Goal: Task Accomplishment & Management: Complete application form

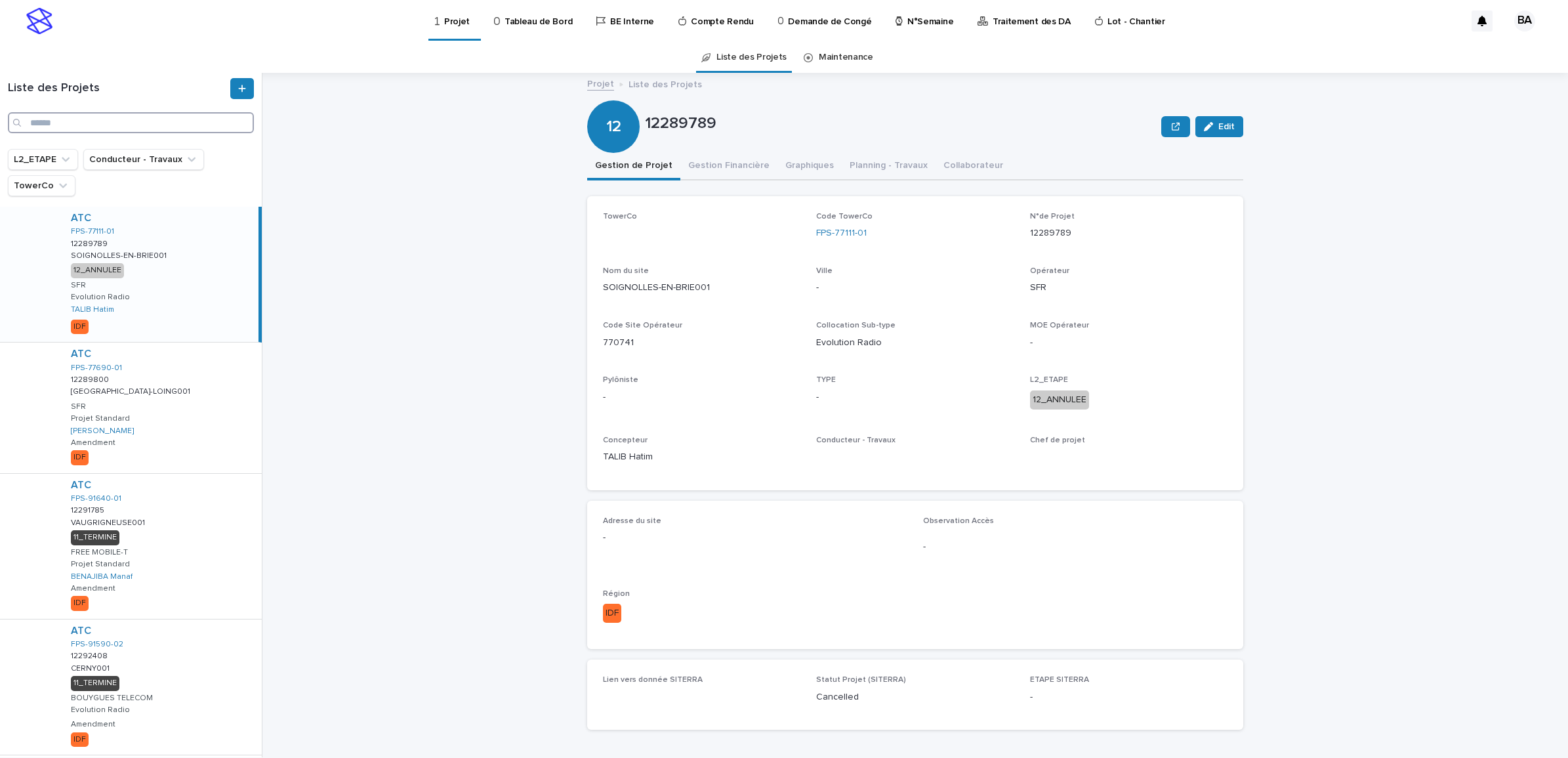
click at [94, 128] on input "Search" at bounding box center [131, 123] width 246 height 21
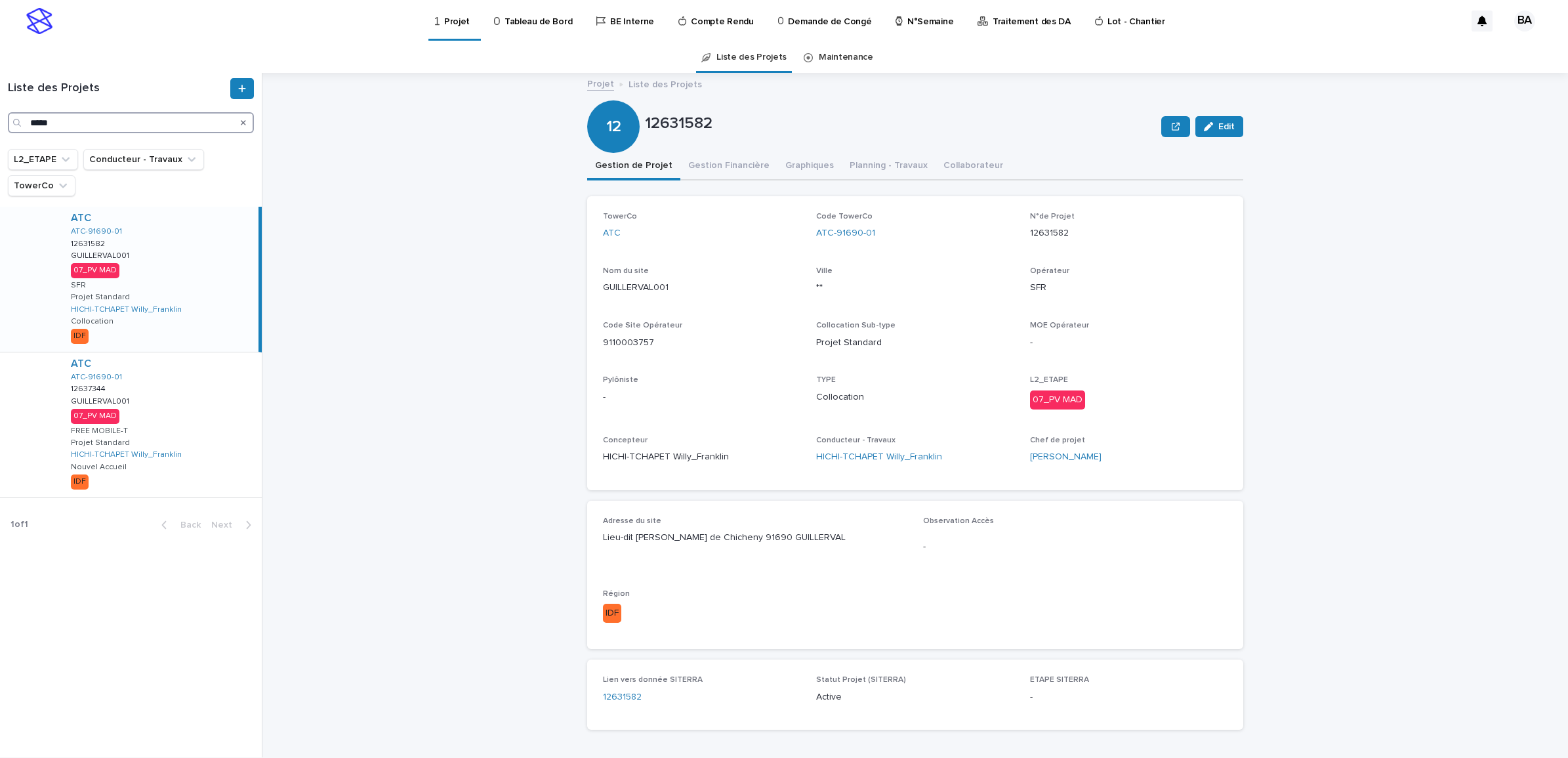
type input "*****"
click at [180, 266] on div "ATC ATC-91690-01 12631582 12631582 GUILLERVAL001 GUILLERVAL001 07_PV MAD SFR Pr…" at bounding box center [159, 278] width 198 height 145
click at [729, 167] on button "Gestion Financière" at bounding box center [728, 166] width 97 height 28
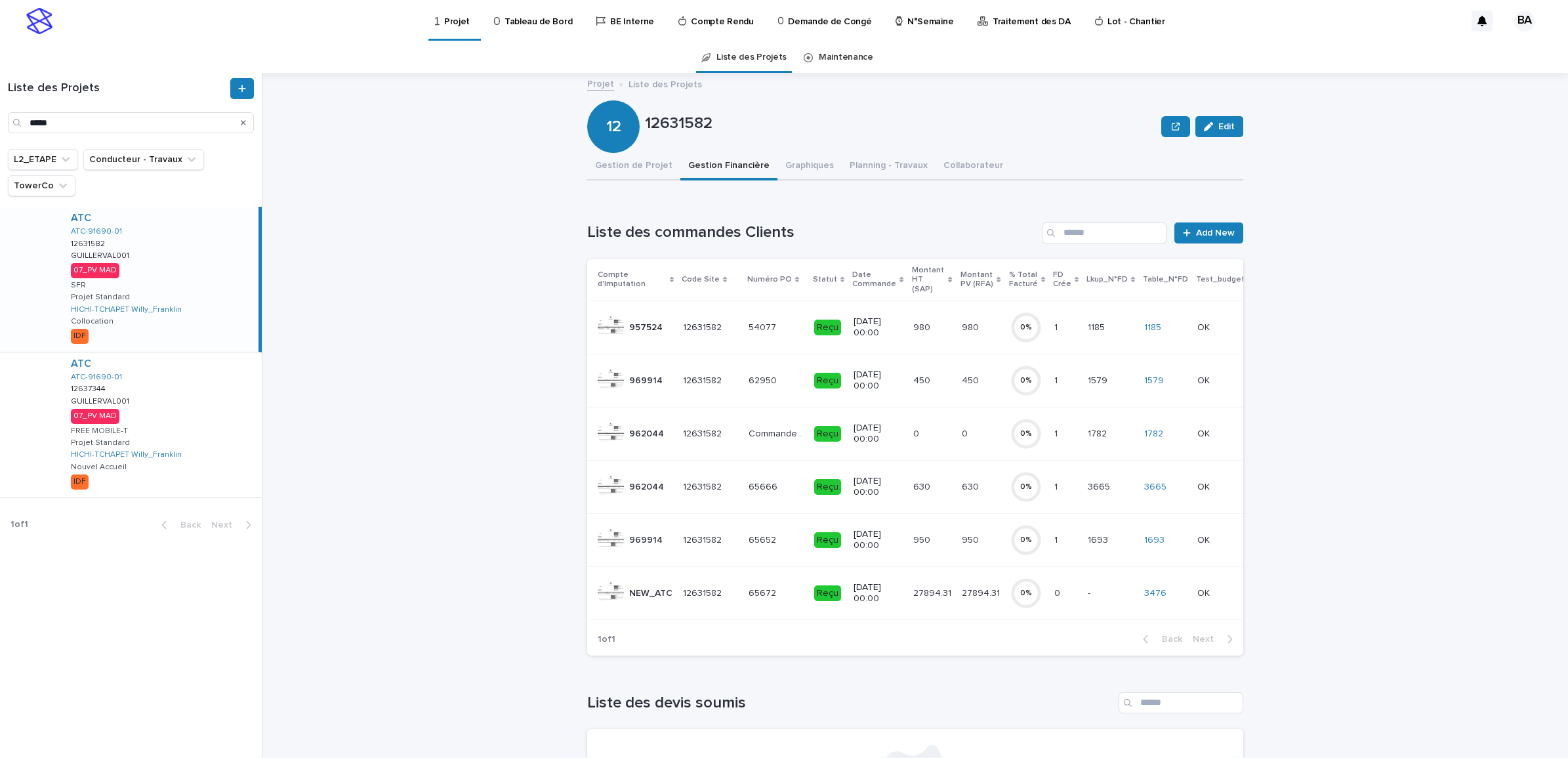
click at [782, 588] on p at bounding box center [775, 594] width 55 height 12
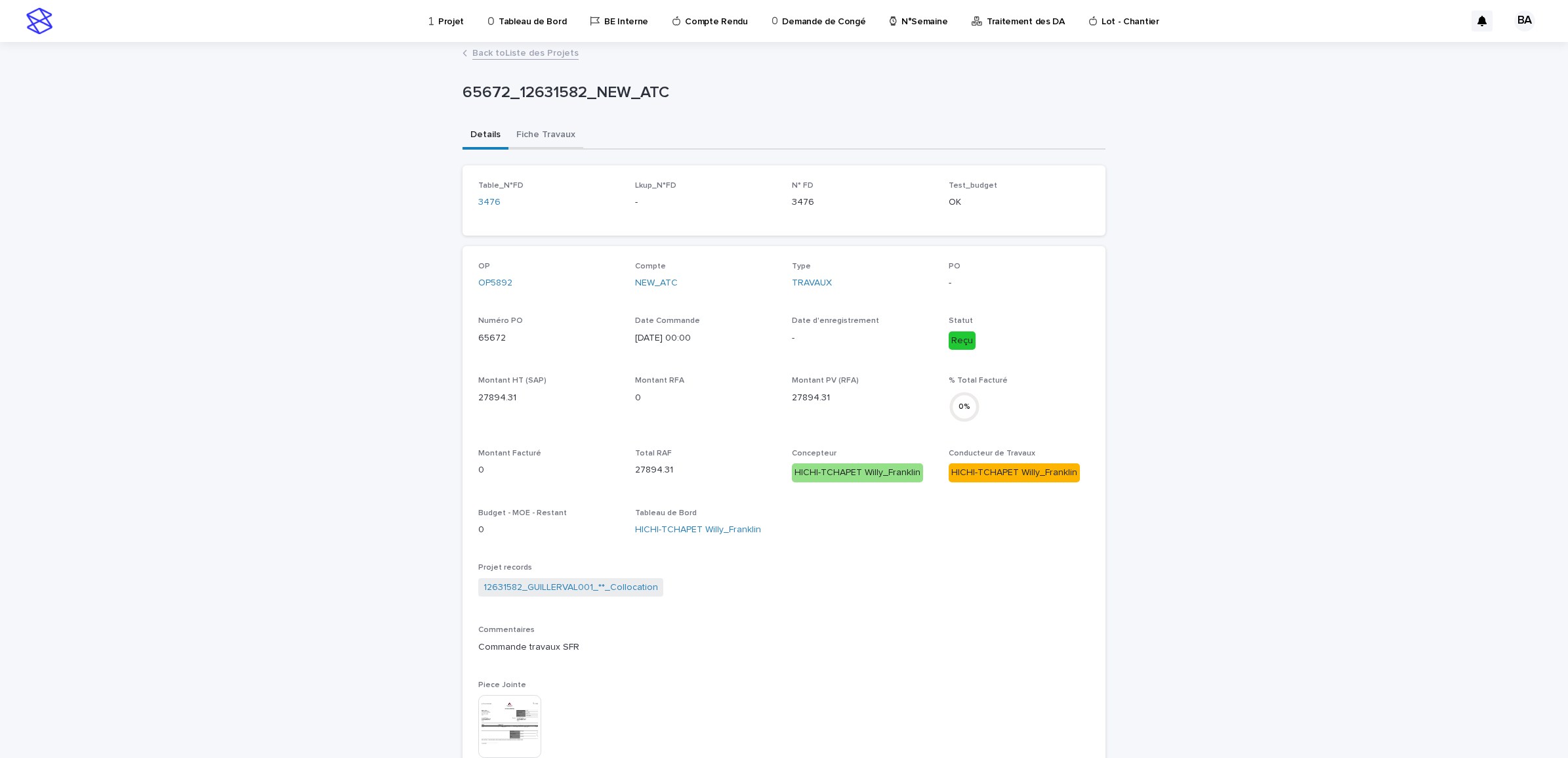
click at [547, 133] on button "Fiche Travaux" at bounding box center [546, 135] width 75 height 28
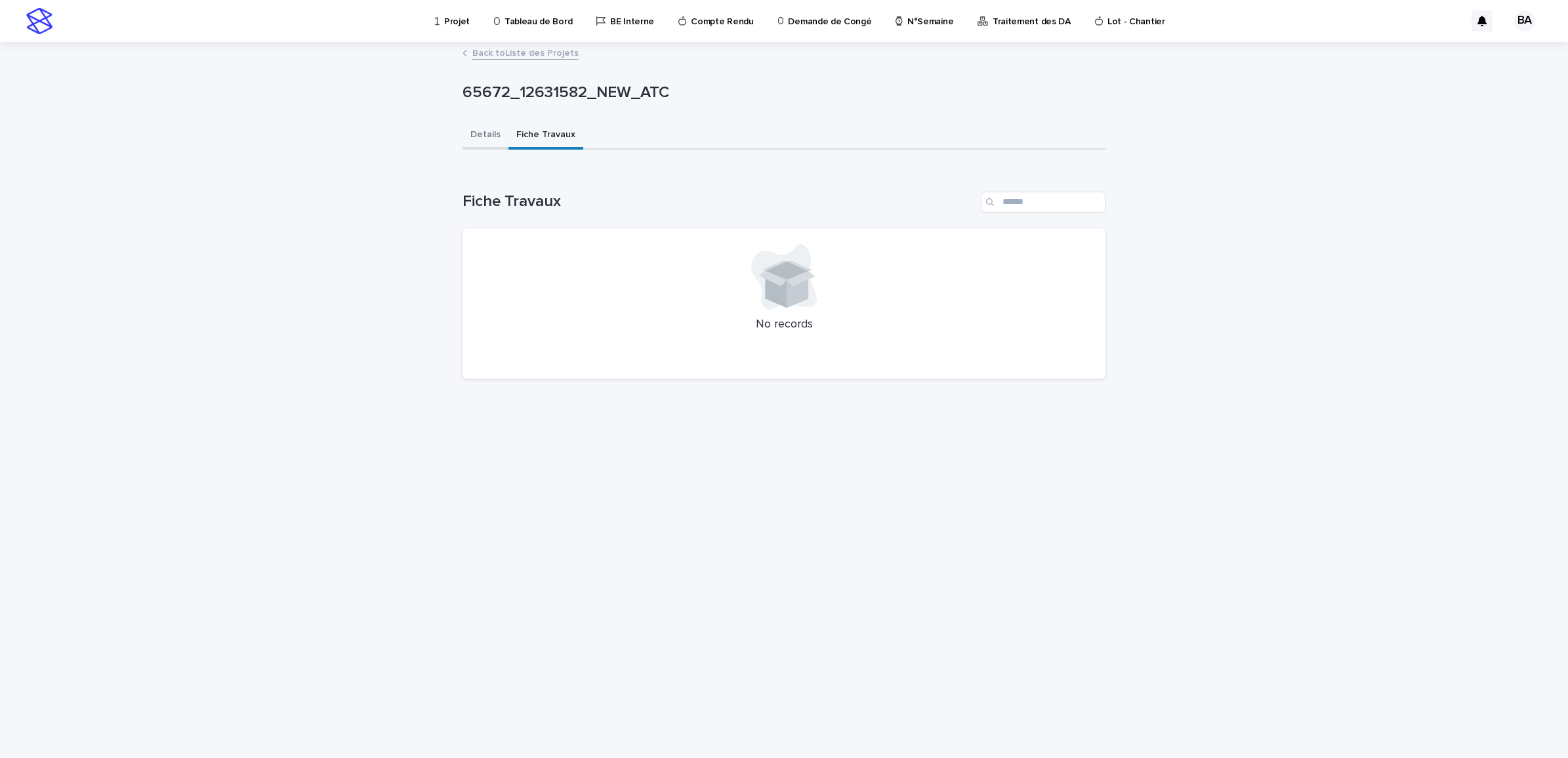
click at [480, 131] on button "Details" at bounding box center [486, 135] width 46 height 28
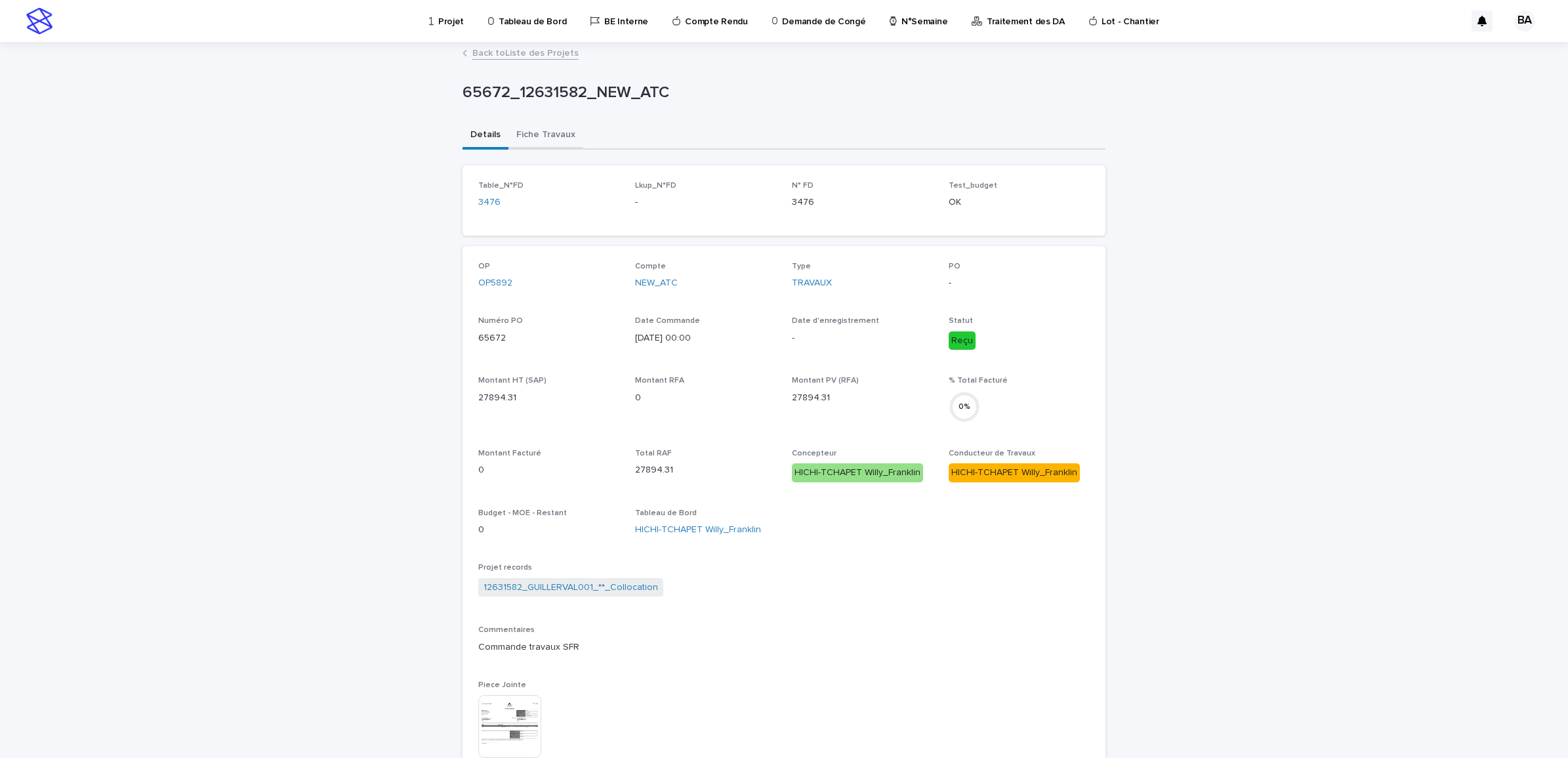
click at [544, 130] on button "Fiche Travaux" at bounding box center [546, 135] width 75 height 28
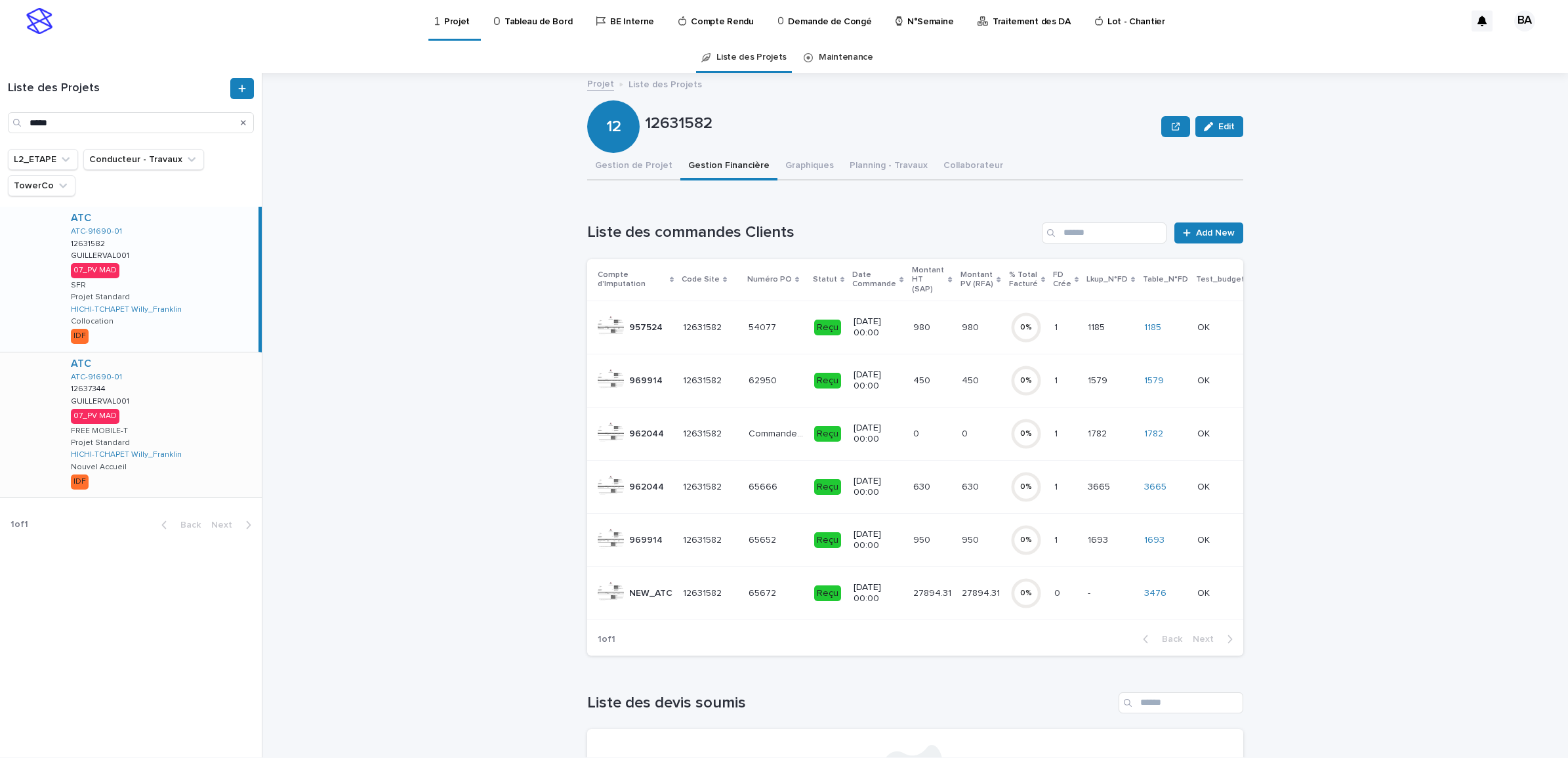
click at [179, 397] on div "ATC ATC-91690-01 12637344 12637344 GUILLERVAL001 GUILLERVAL001 07_PV MAD FREE M…" at bounding box center [161, 424] width 202 height 145
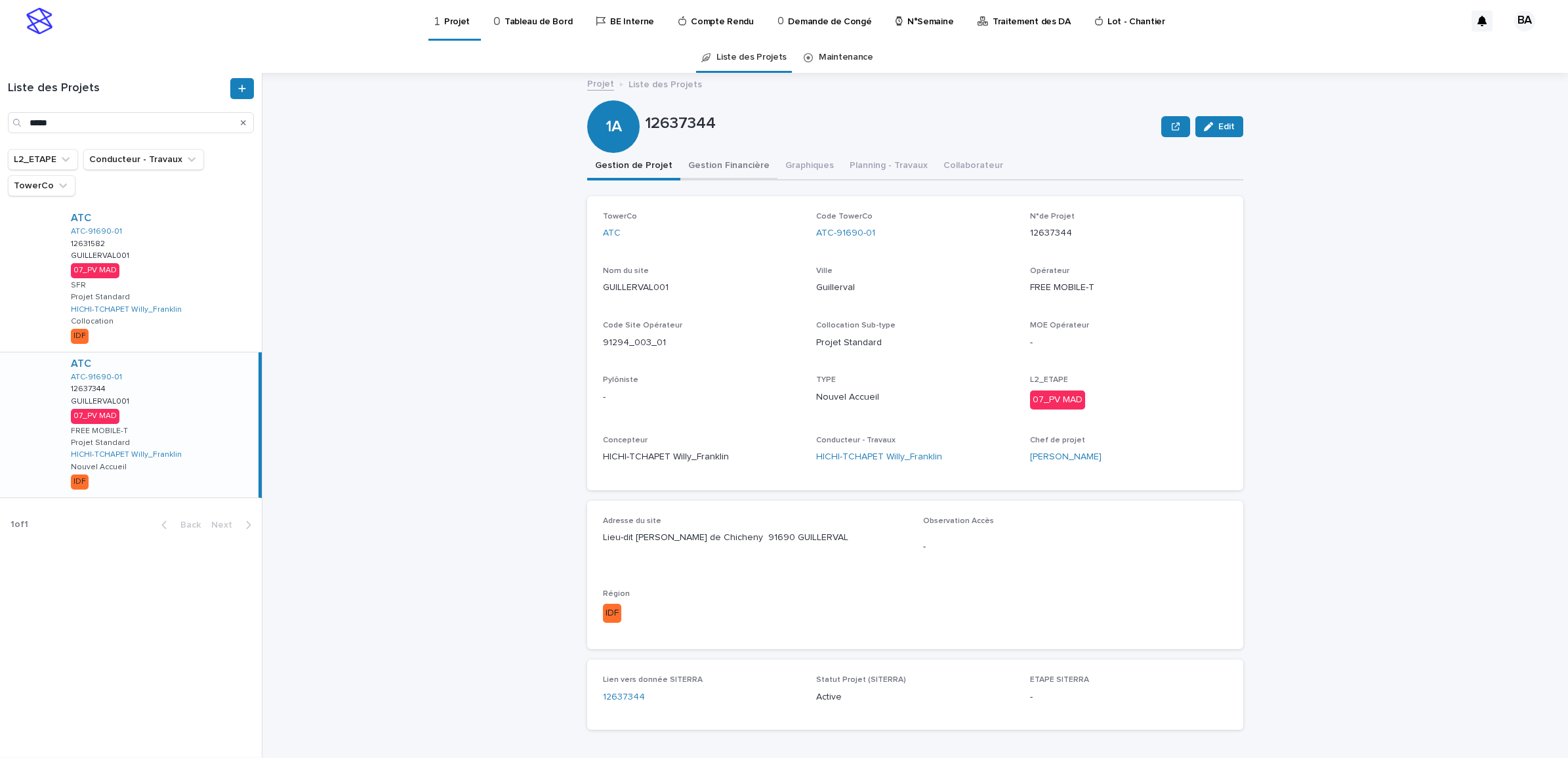
click at [712, 161] on button "Gestion Financière" at bounding box center [728, 166] width 97 height 28
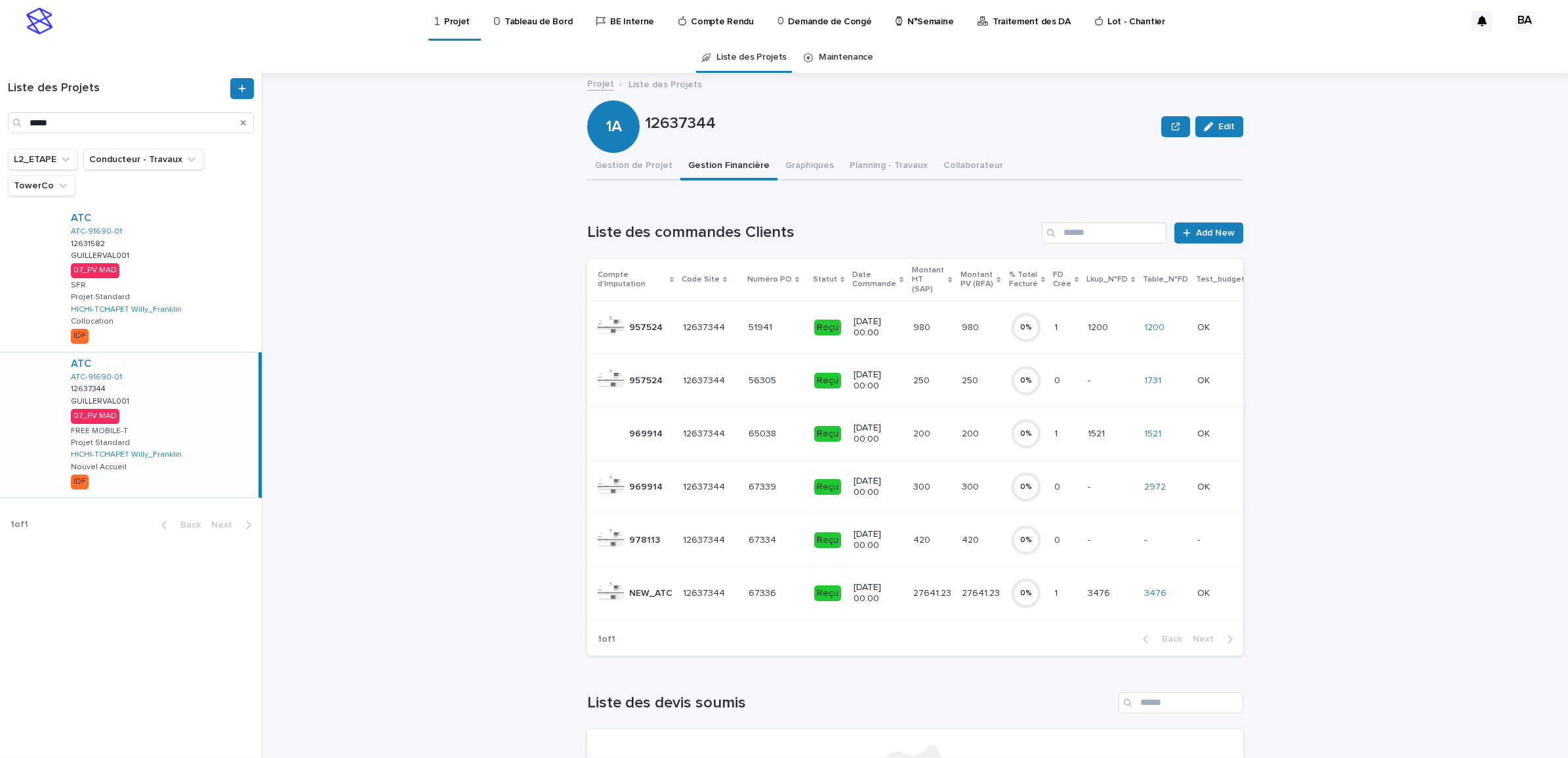
click at [783, 588] on p at bounding box center [775, 594] width 55 height 12
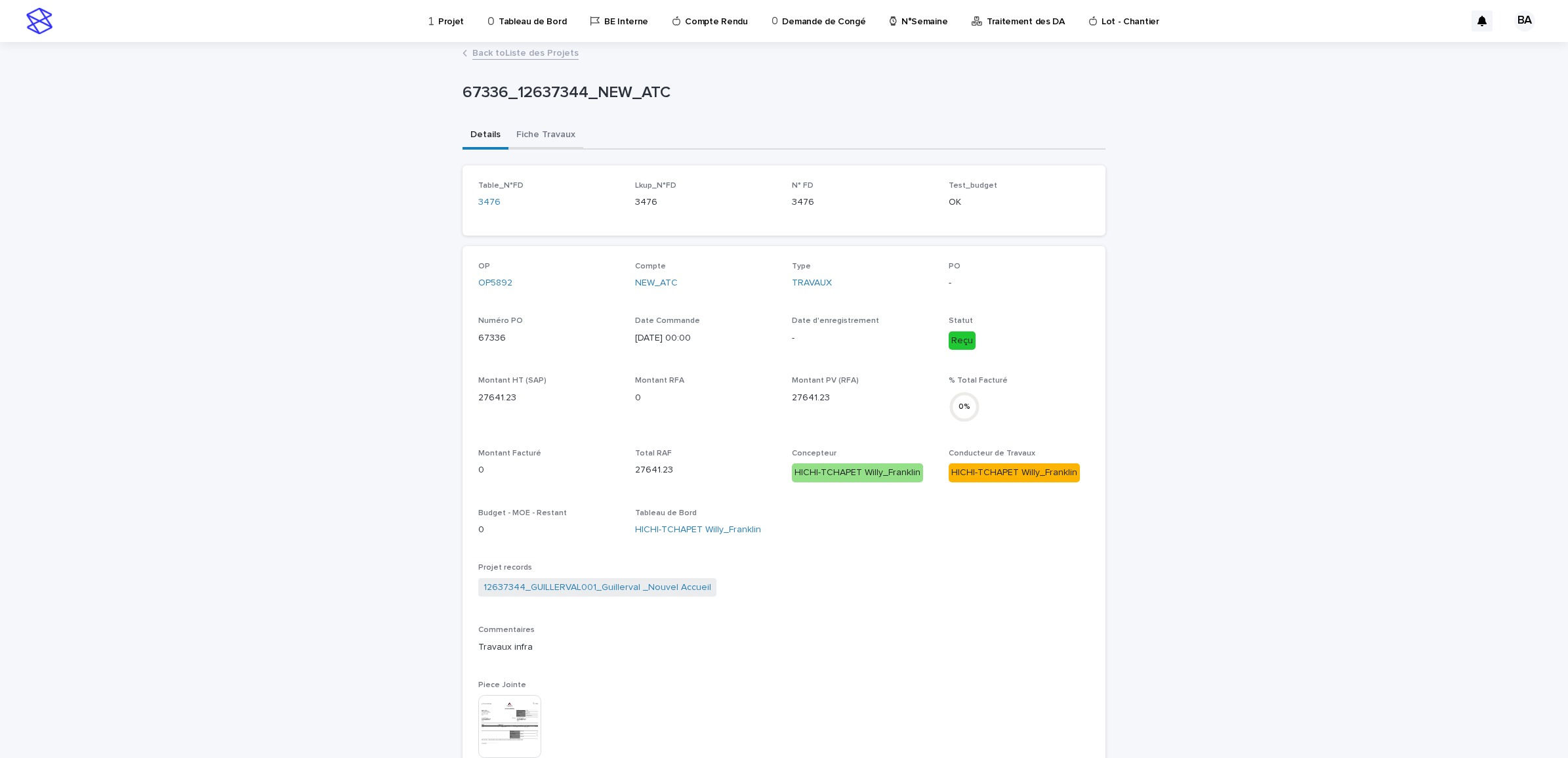
click at [542, 136] on button "Fiche Travaux" at bounding box center [546, 135] width 75 height 28
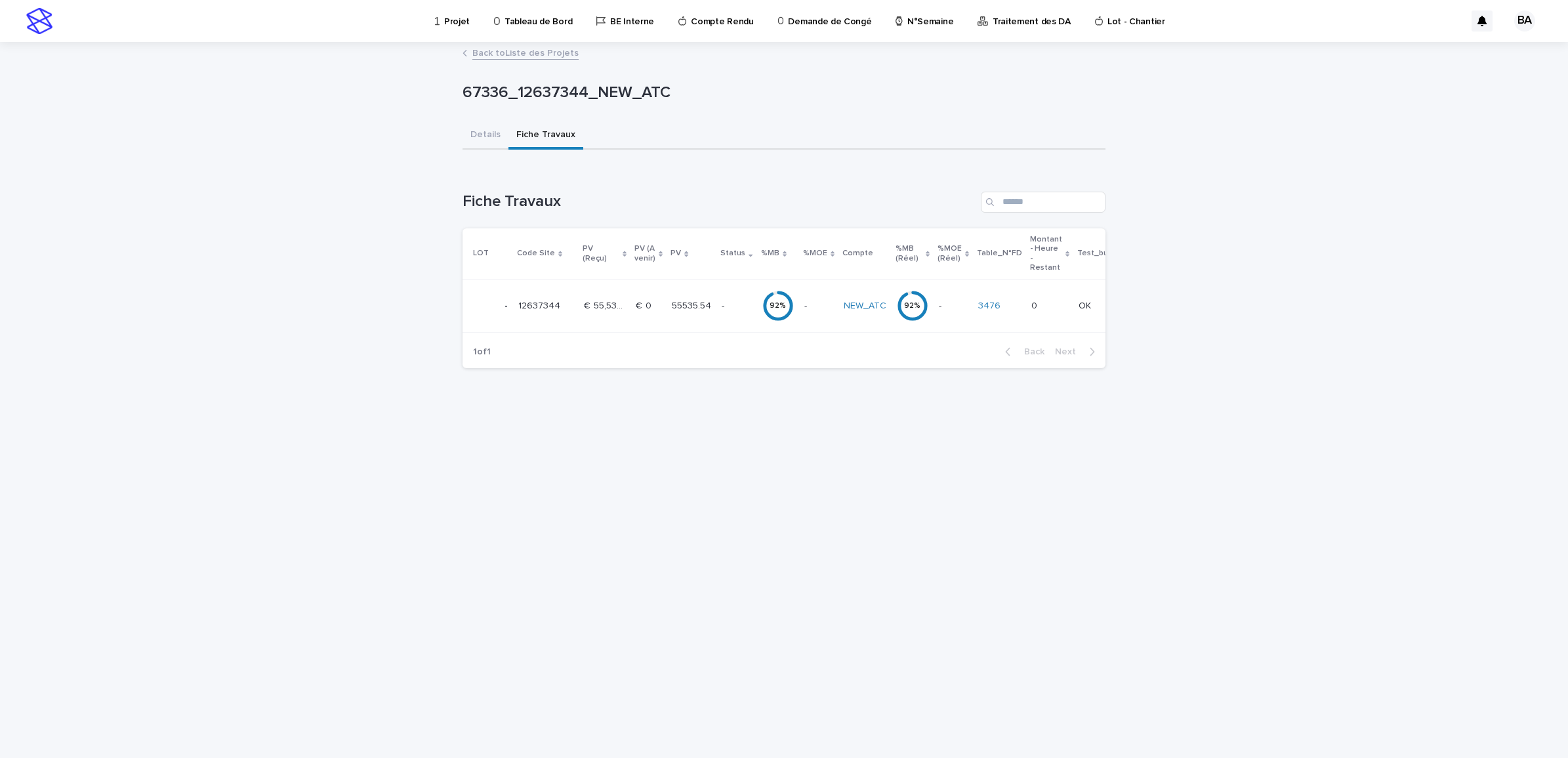
click at [569, 305] on p at bounding box center [545, 306] width 55 height 12
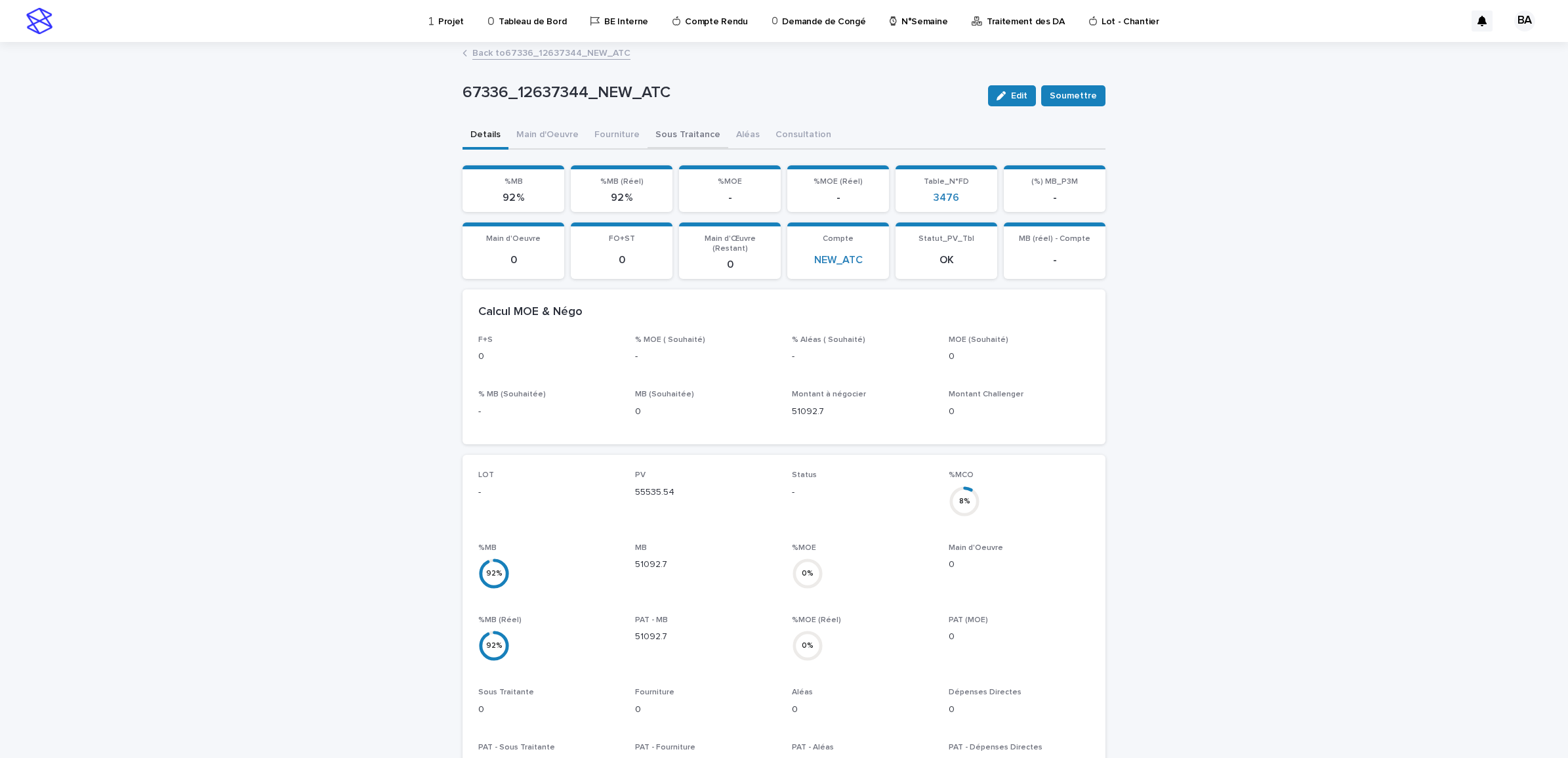
click at [680, 130] on button "Sous Traitance" at bounding box center [688, 135] width 81 height 28
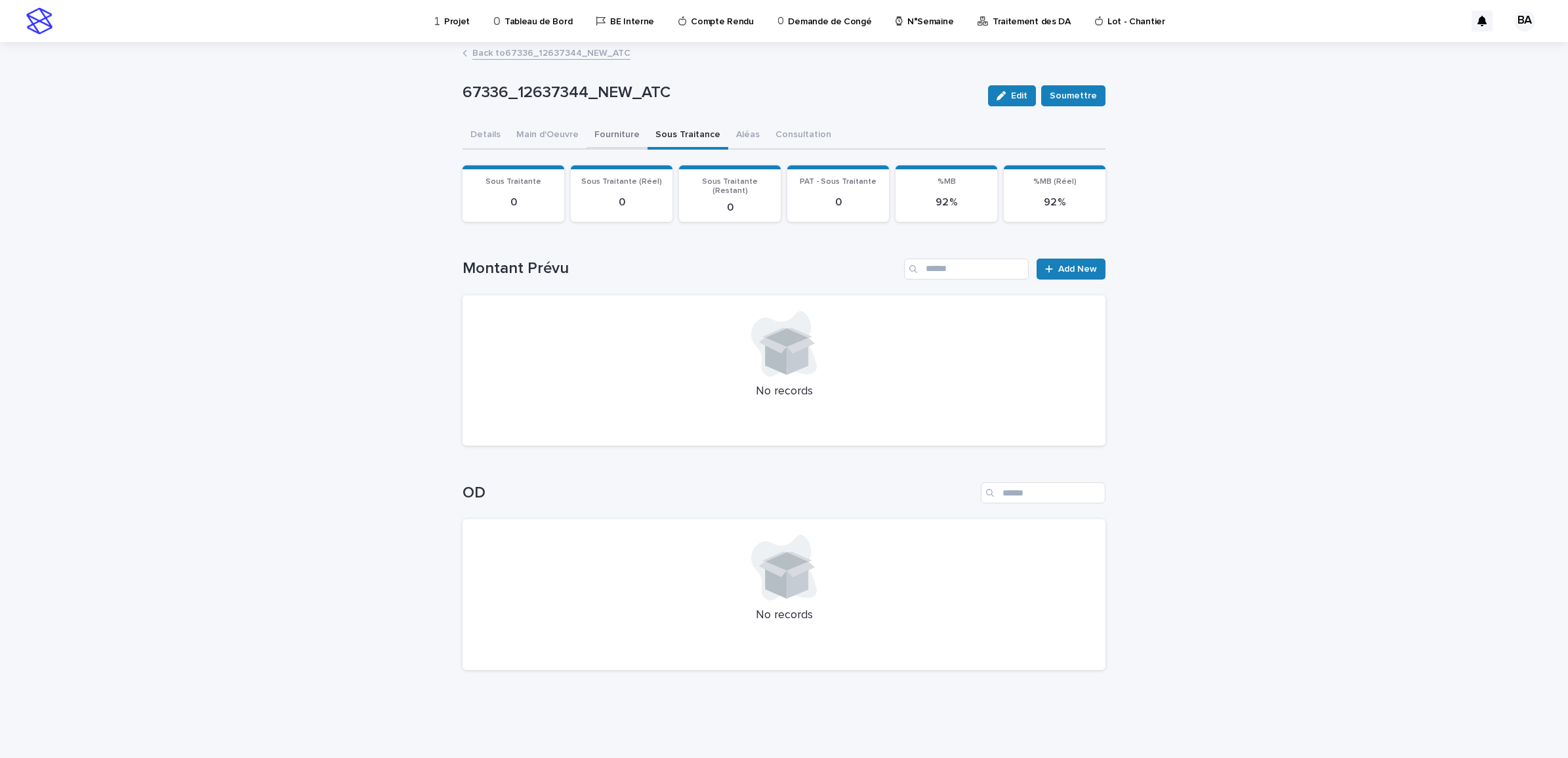
click at [611, 128] on button "Fourniture" at bounding box center [617, 135] width 61 height 28
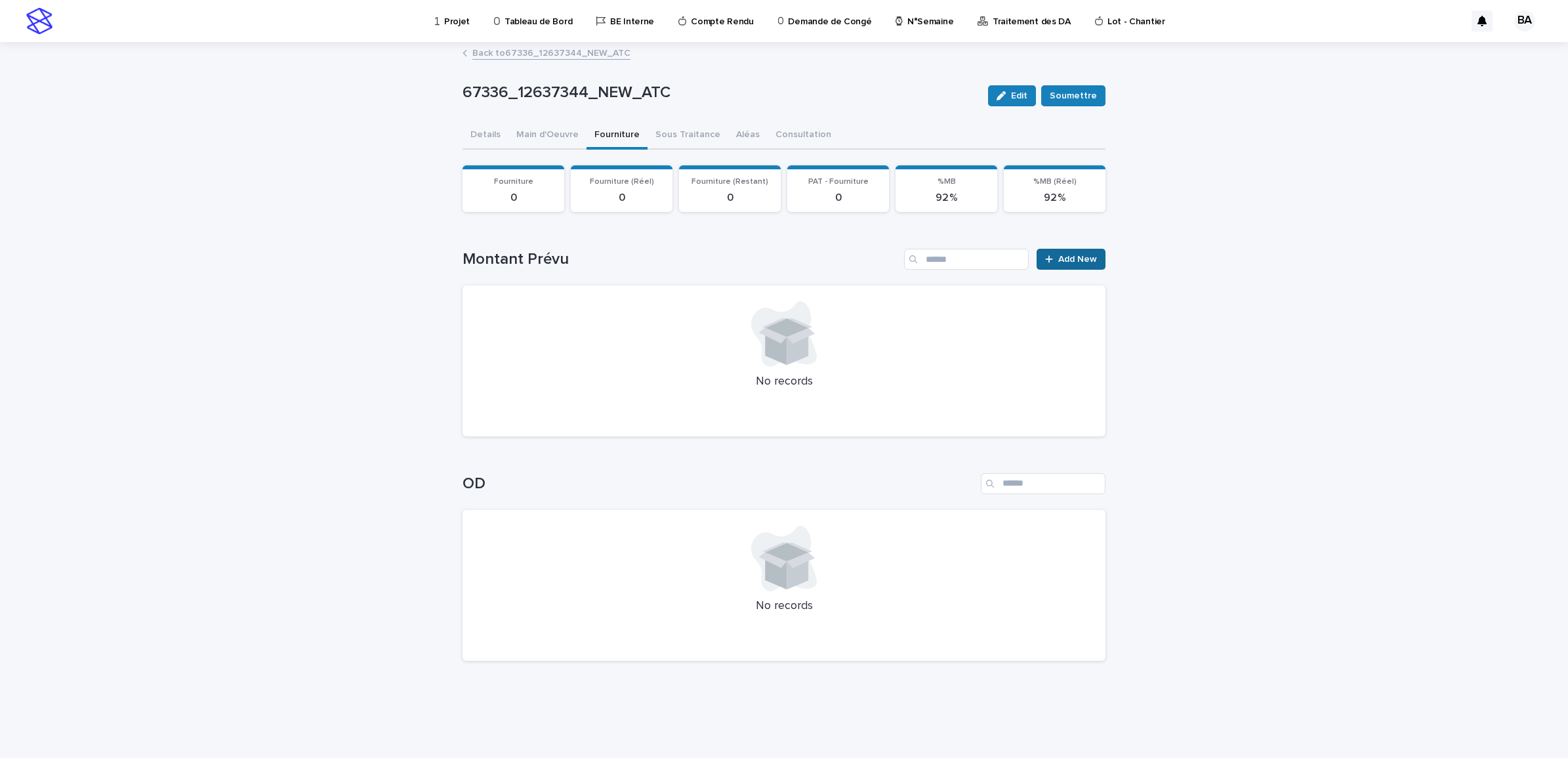
click at [1072, 256] on span "Add New" at bounding box center [1078, 259] width 38 height 10
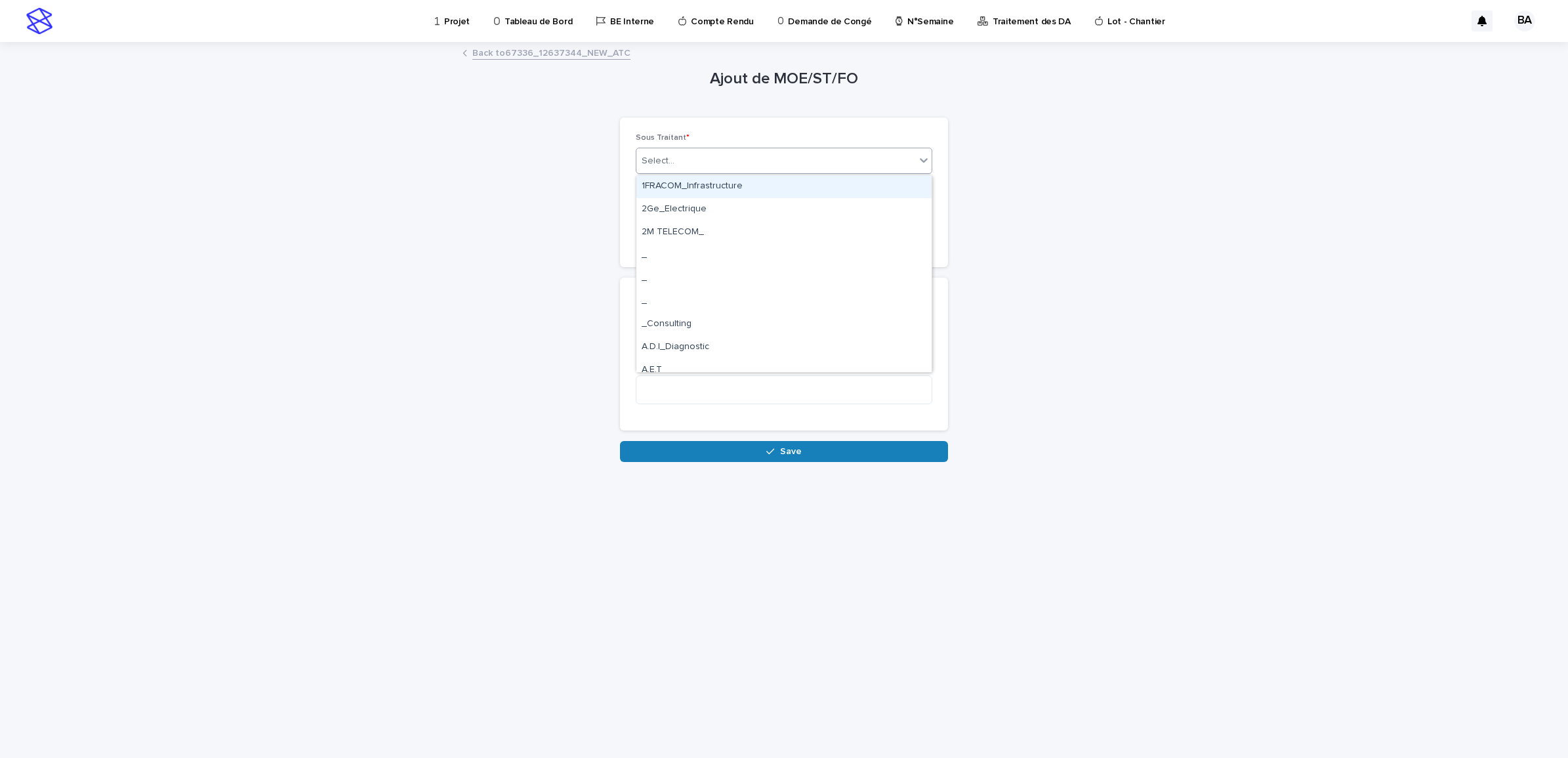
click at [913, 161] on div "Select..." at bounding box center [775, 161] width 279 height 22
type input "****"
click at [832, 185] on div "TSPS_" at bounding box center [784, 187] width 296 height 23
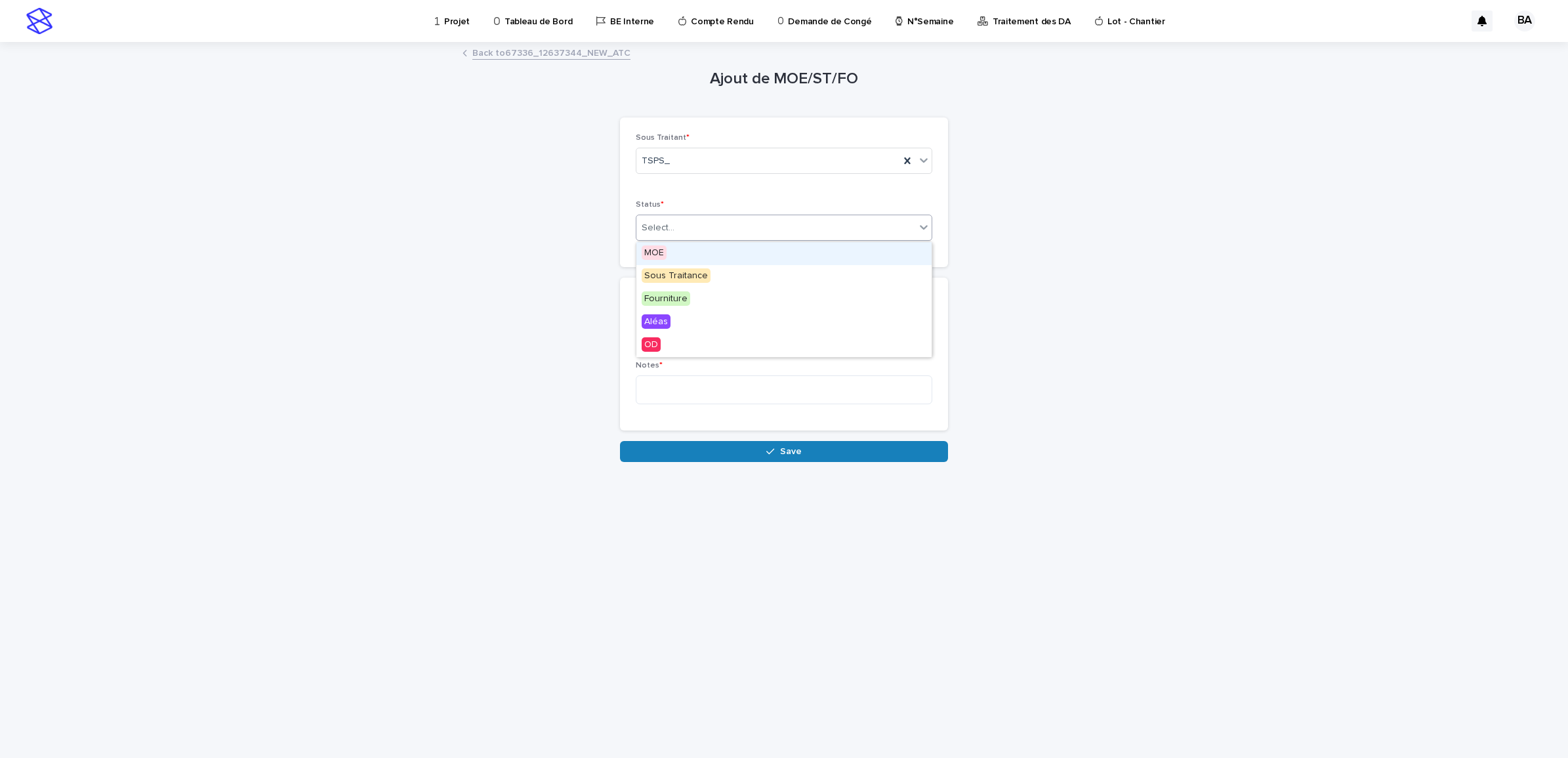
click at [919, 223] on icon at bounding box center [924, 227] width 13 height 13
click at [660, 299] on span "Fourniture" at bounding box center [666, 298] width 49 height 14
click at [719, 319] on input at bounding box center [784, 320] width 297 height 26
click at [673, 320] on input at bounding box center [784, 320] width 297 height 26
type input "****"
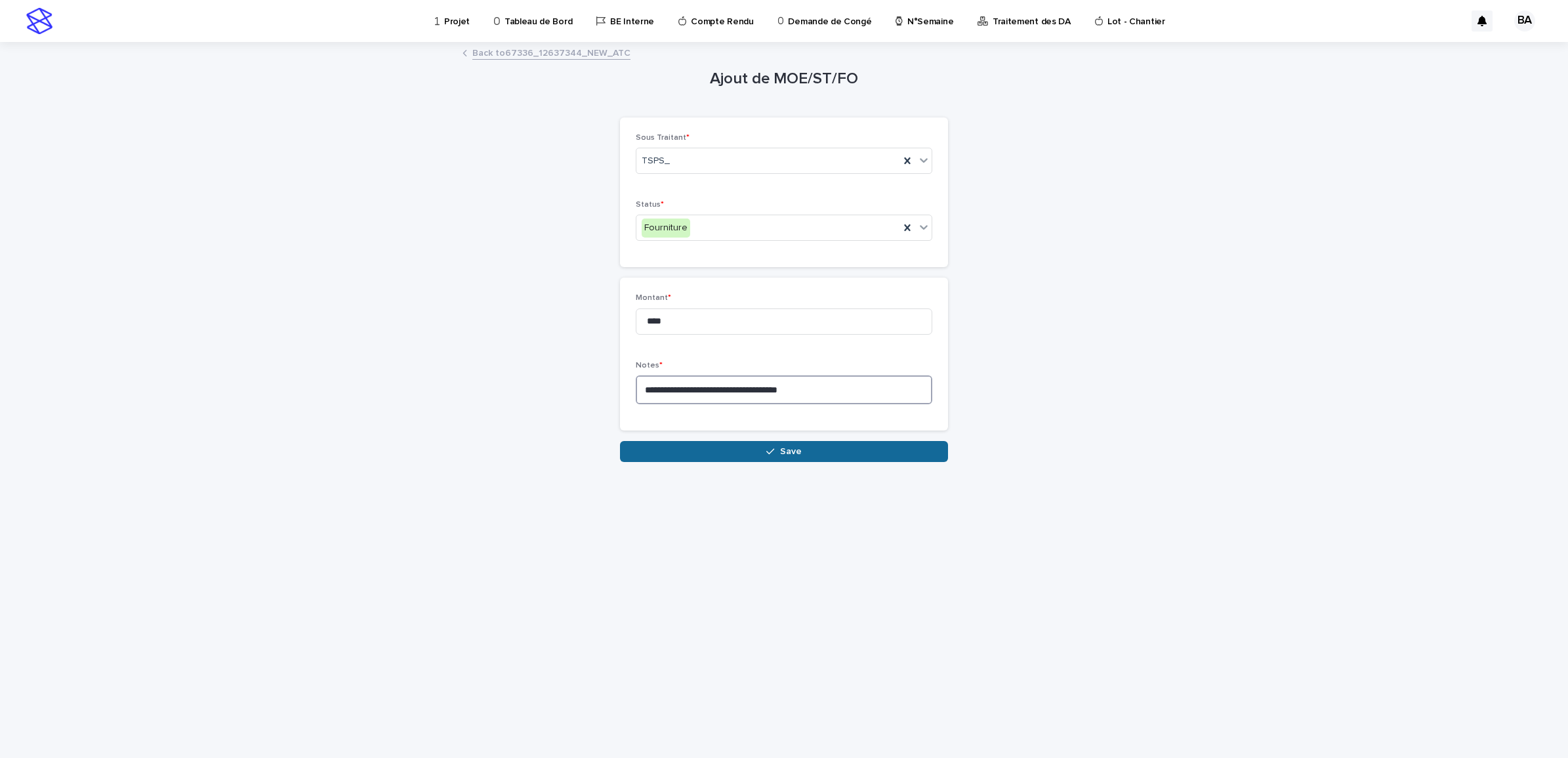
type textarea "**********"
click at [786, 451] on span "Save" at bounding box center [791, 452] width 22 height 10
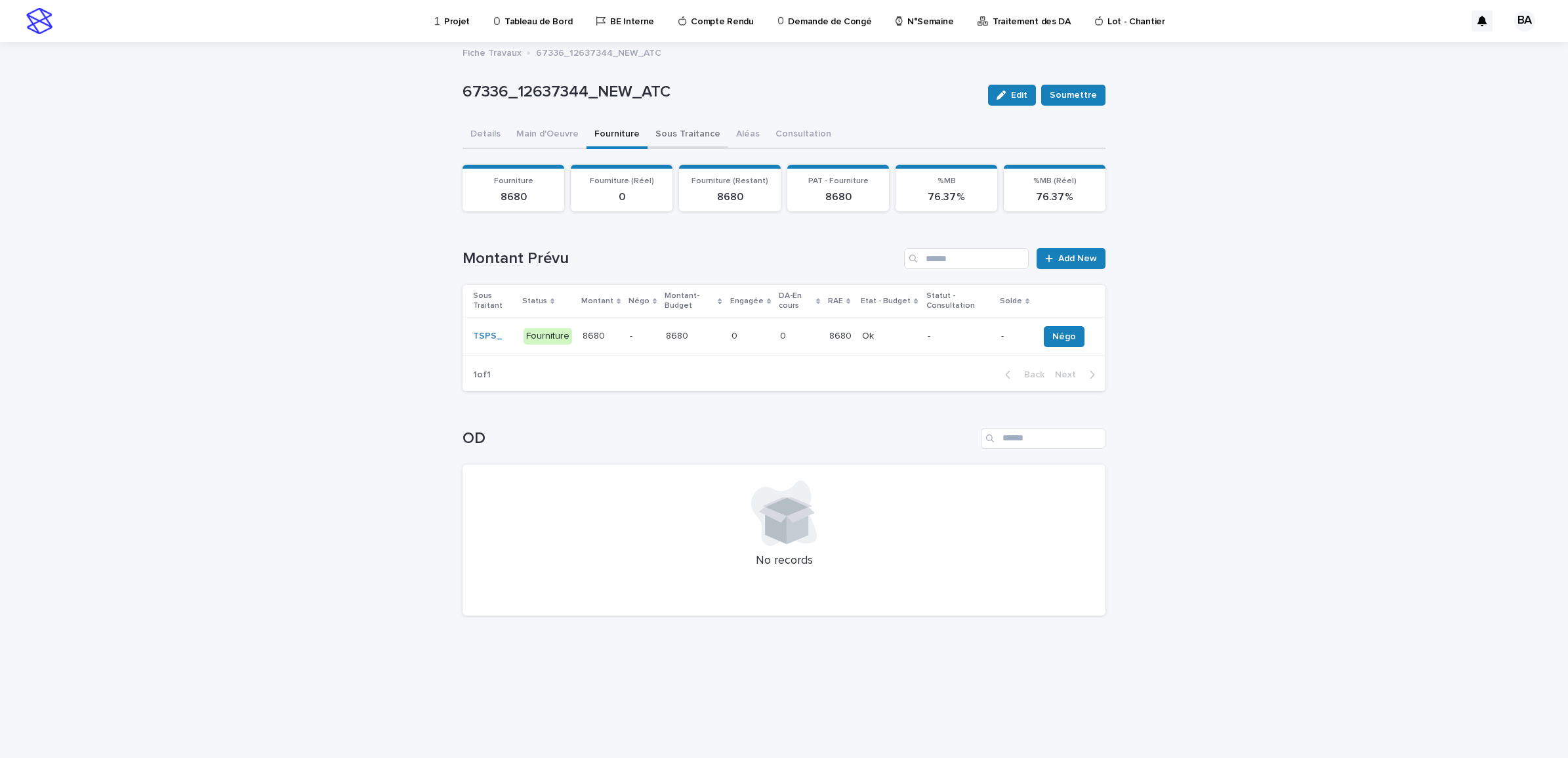
click at [675, 131] on button "Sous Traitance" at bounding box center [688, 134] width 81 height 28
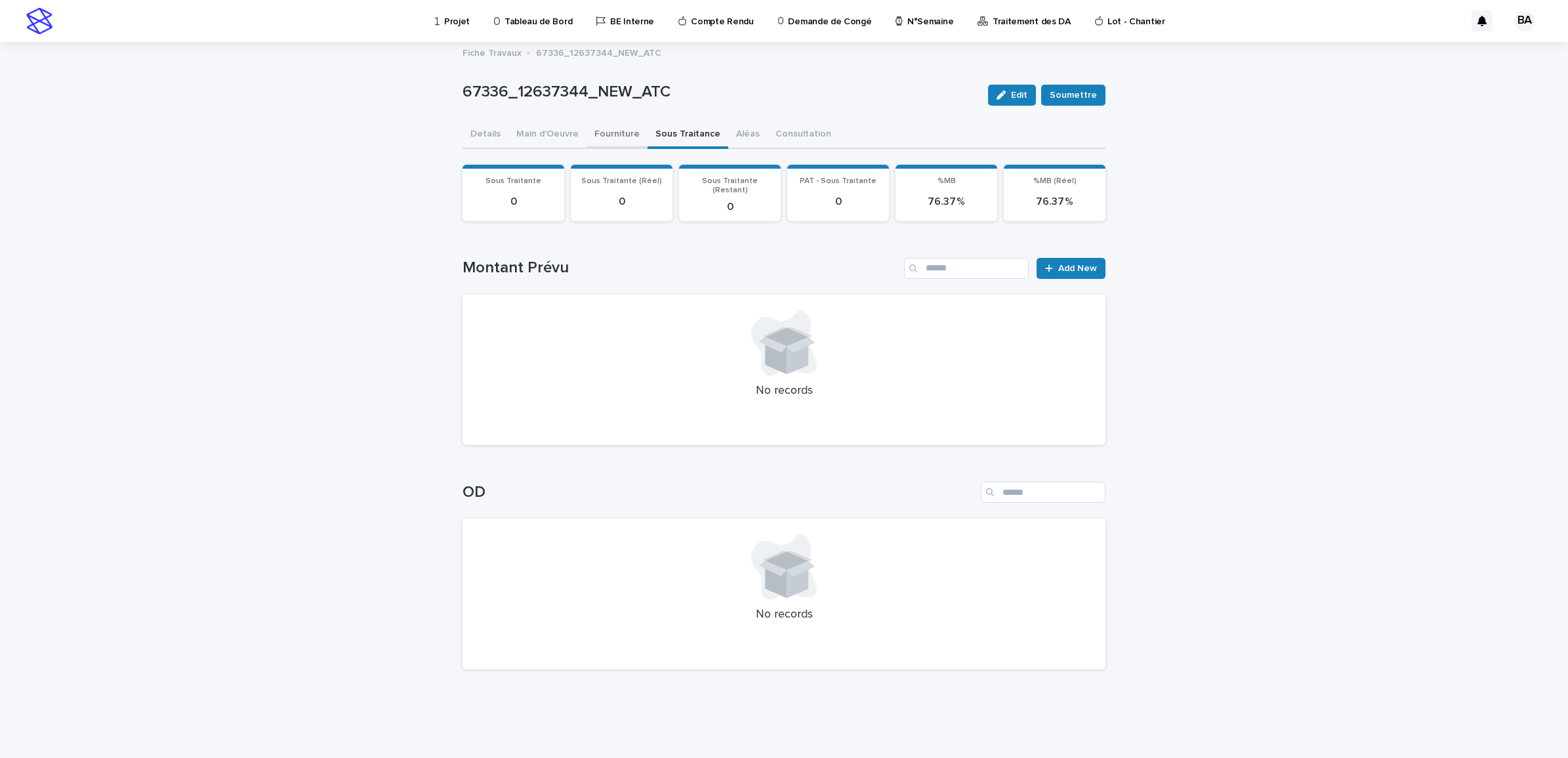
click at [607, 131] on button "Fourniture" at bounding box center [617, 134] width 61 height 28
